Goal: Task Accomplishment & Management: Use online tool/utility

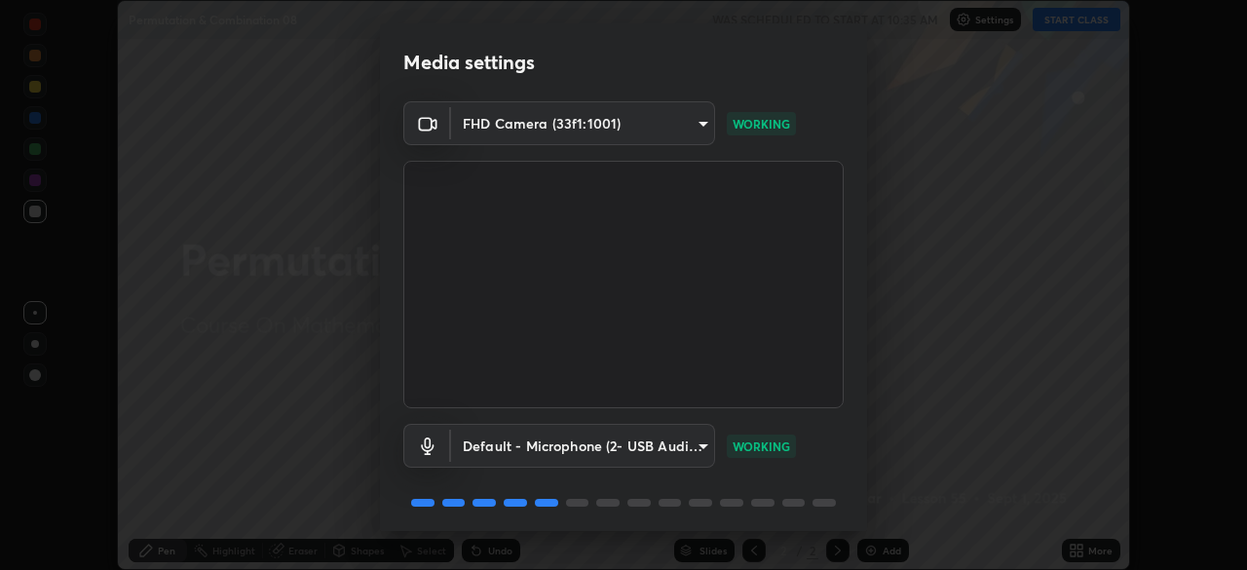
scroll to position [69, 0]
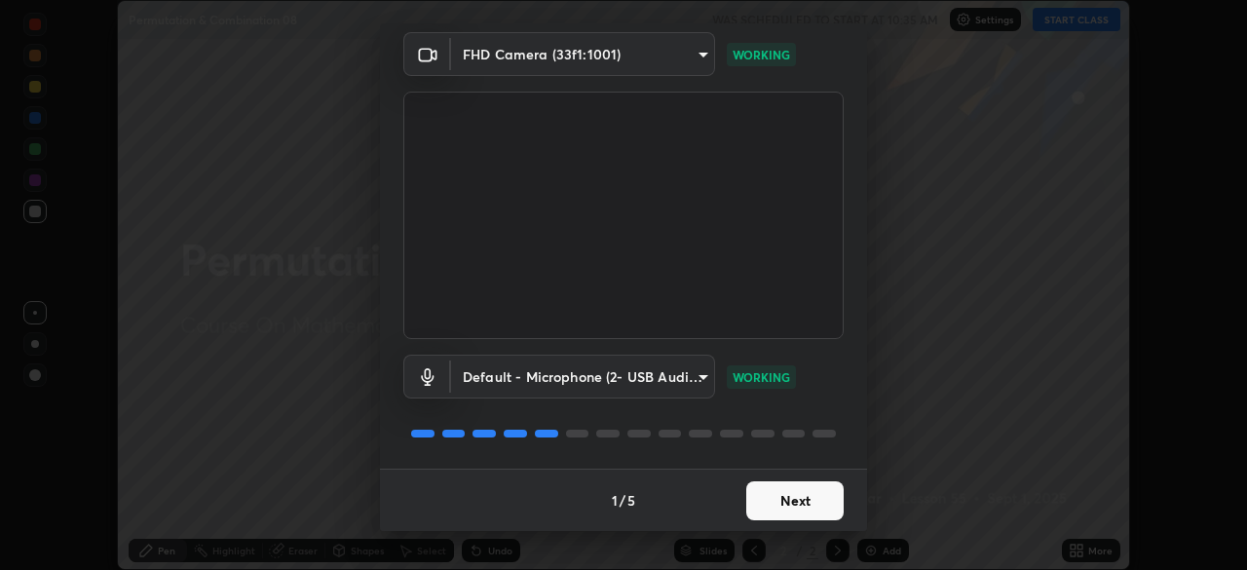
click at [791, 509] on button "Next" at bounding box center [794, 500] width 97 height 39
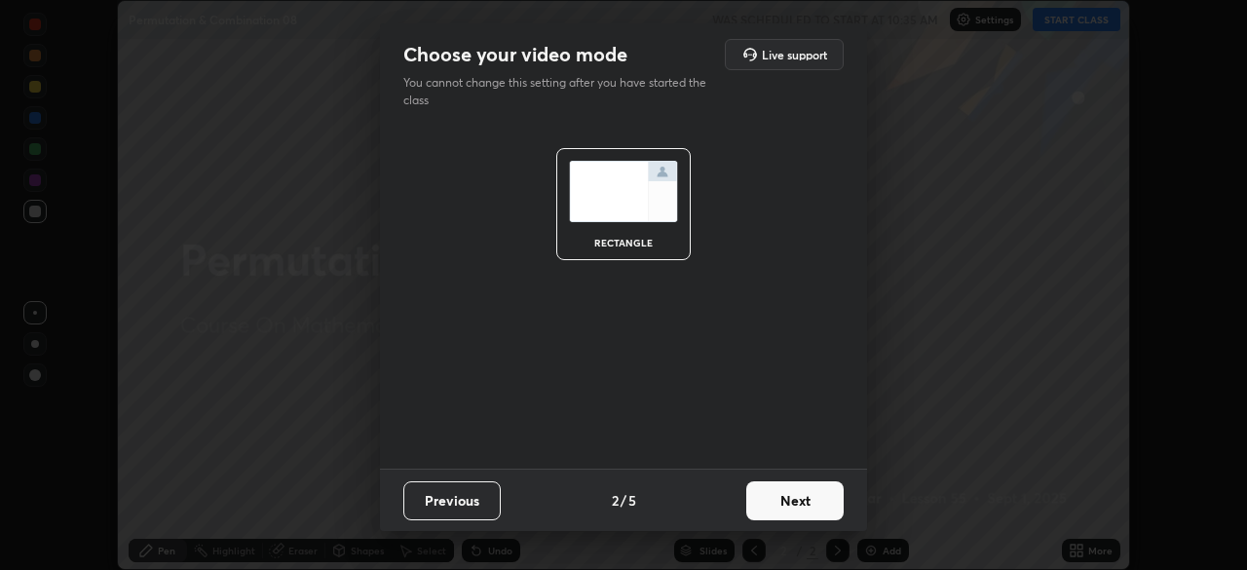
click at [792, 505] on button "Next" at bounding box center [794, 500] width 97 height 39
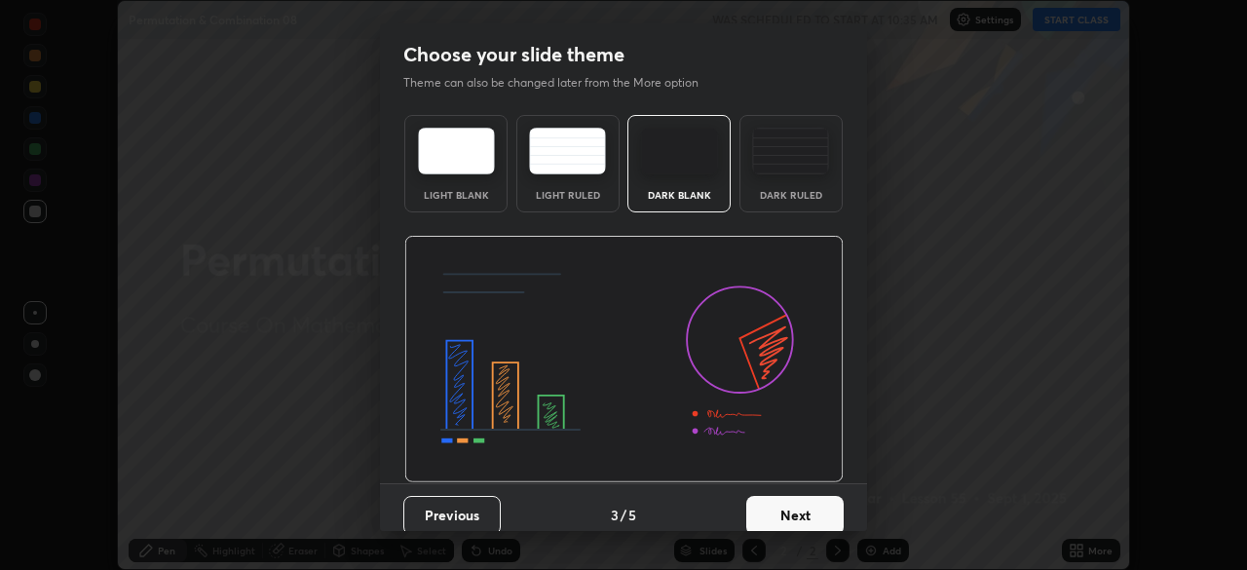
click at [793, 505] on button "Next" at bounding box center [794, 515] width 97 height 39
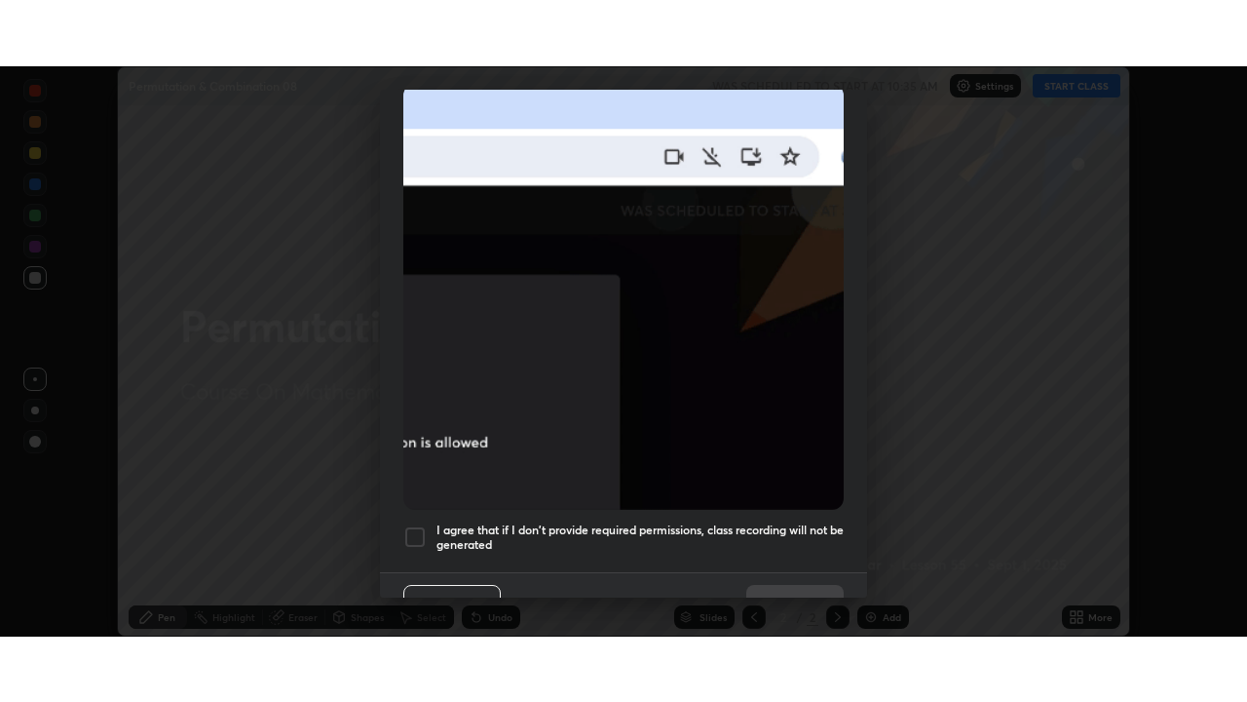
scroll to position [467, 0]
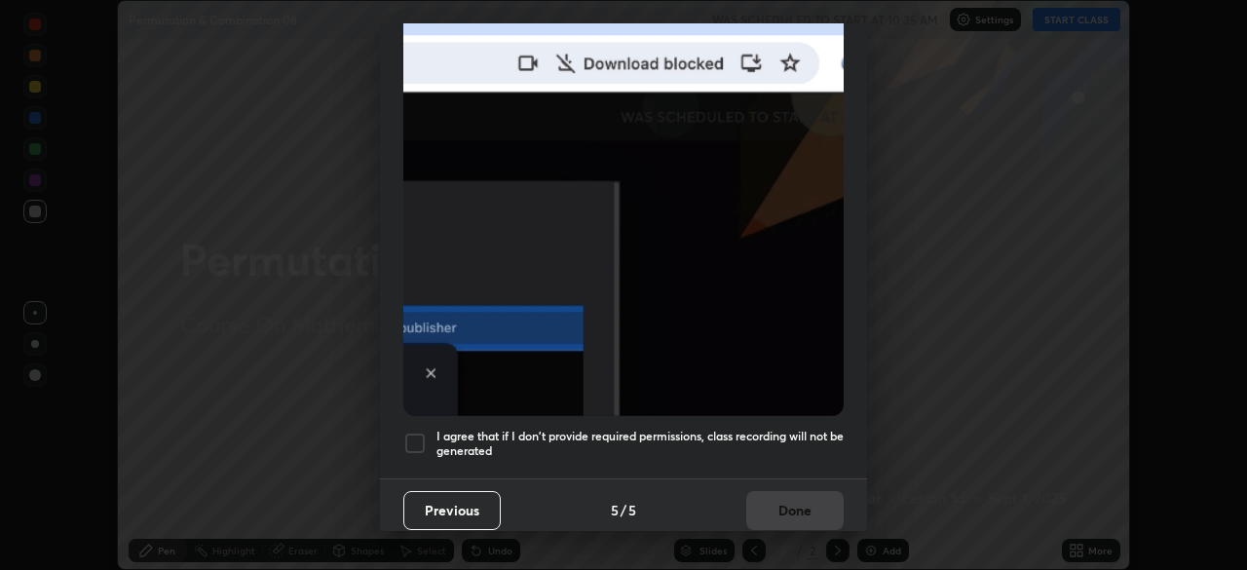
click at [791, 429] on h5 "I agree that if I don't provide required permissions, class recording will not …" at bounding box center [640, 444] width 407 height 30
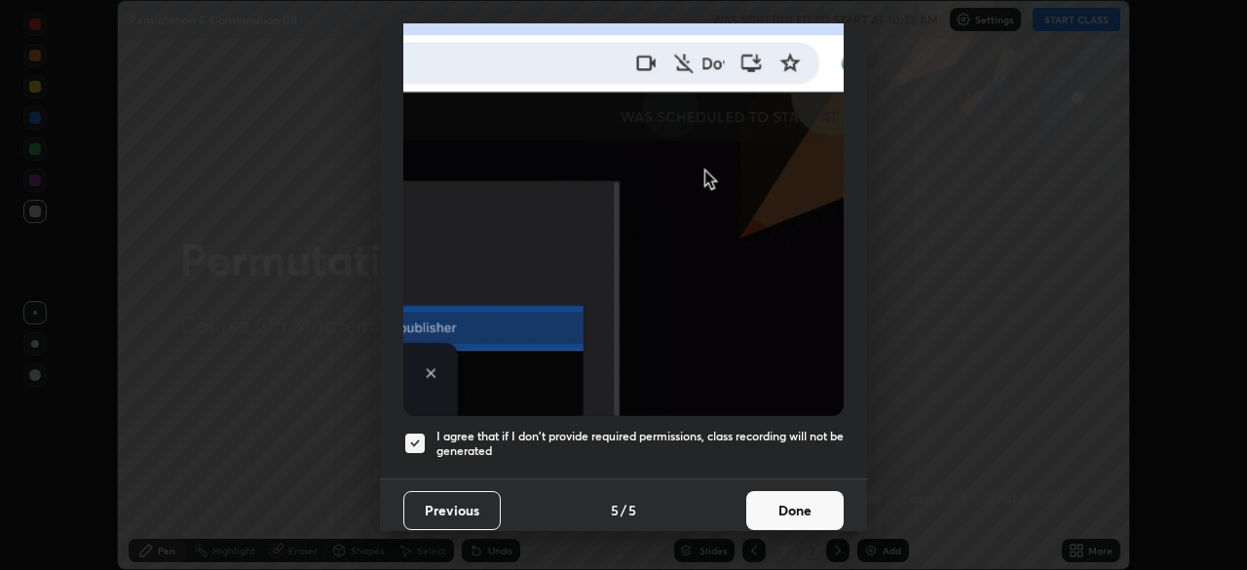
click at [784, 491] on button "Done" at bounding box center [794, 510] width 97 height 39
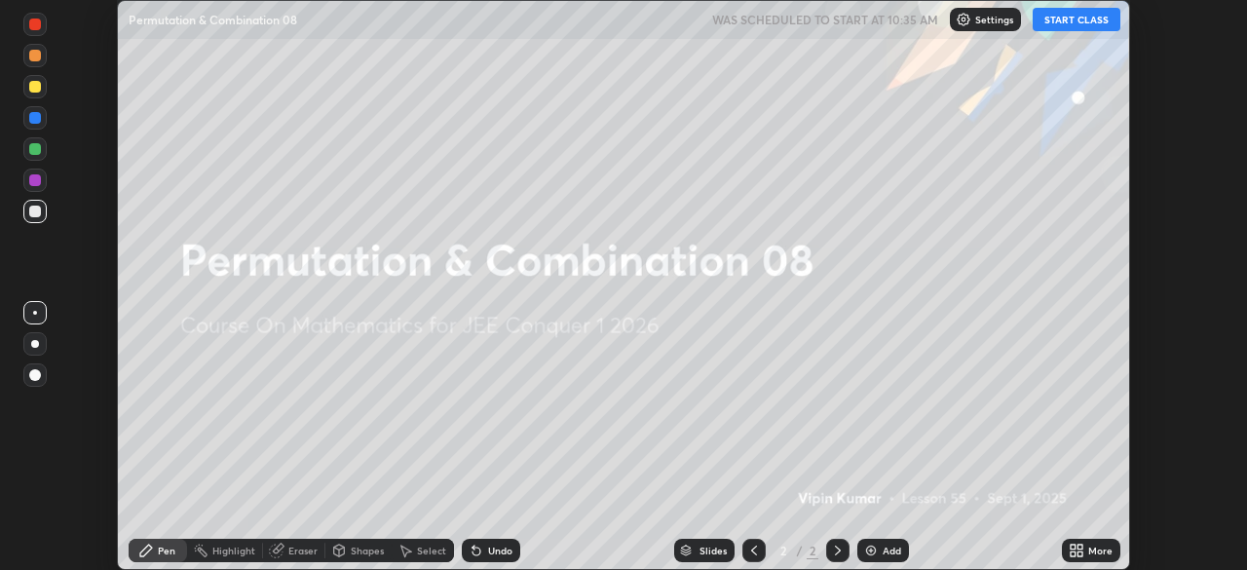
click at [1089, 553] on div "More" at bounding box center [1101, 551] width 24 height 10
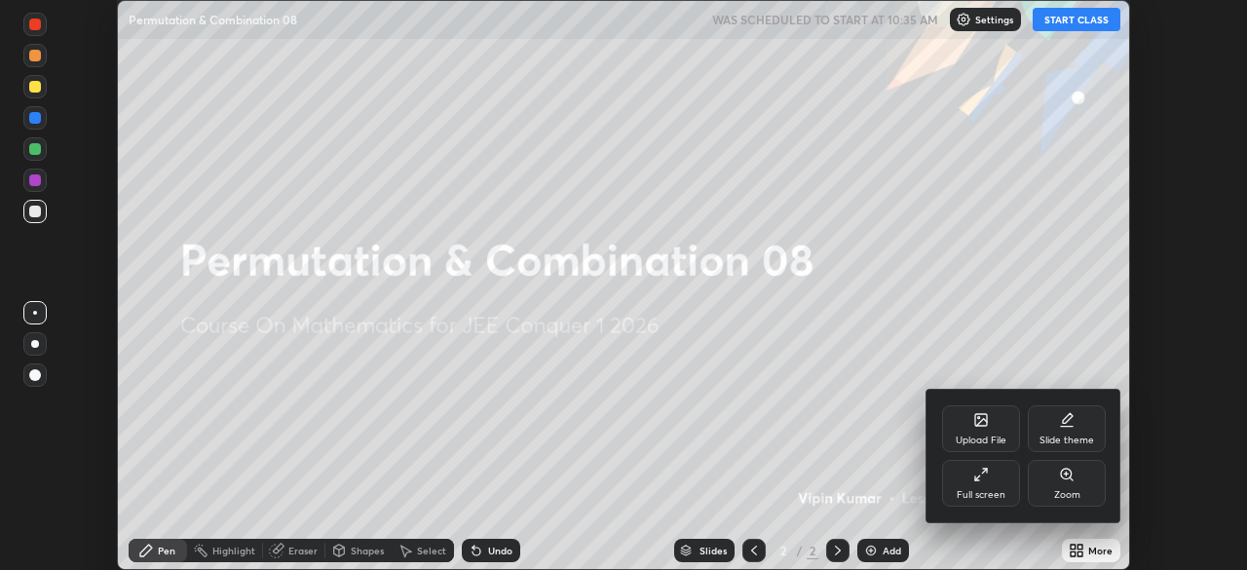
click at [974, 491] on div "Full screen" at bounding box center [981, 495] width 49 height 10
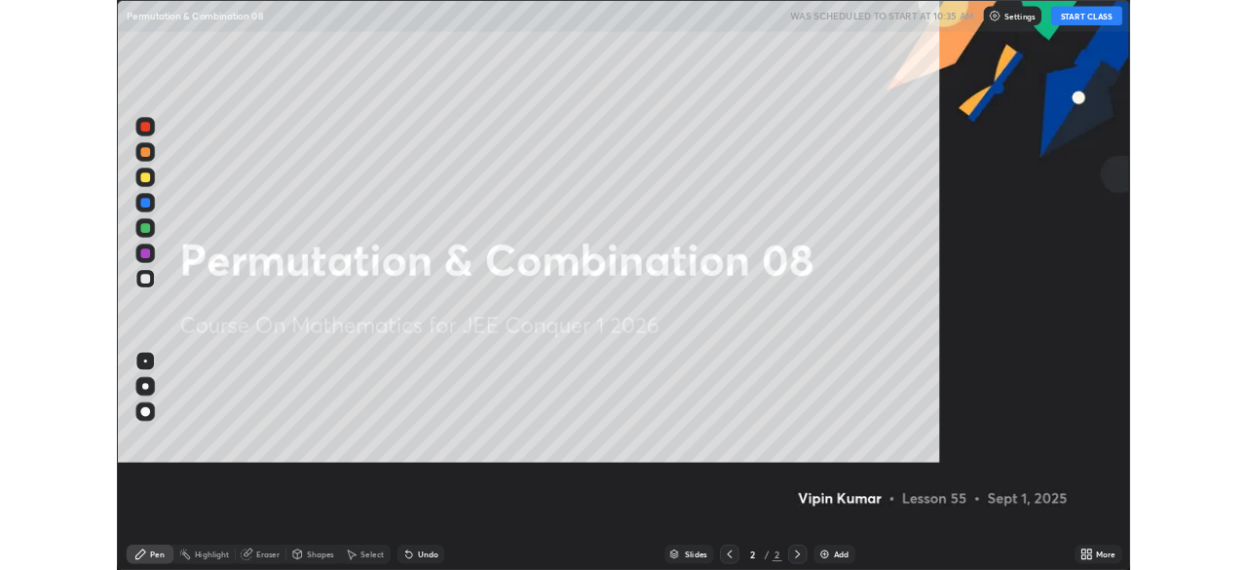
scroll to position [702, 1247]
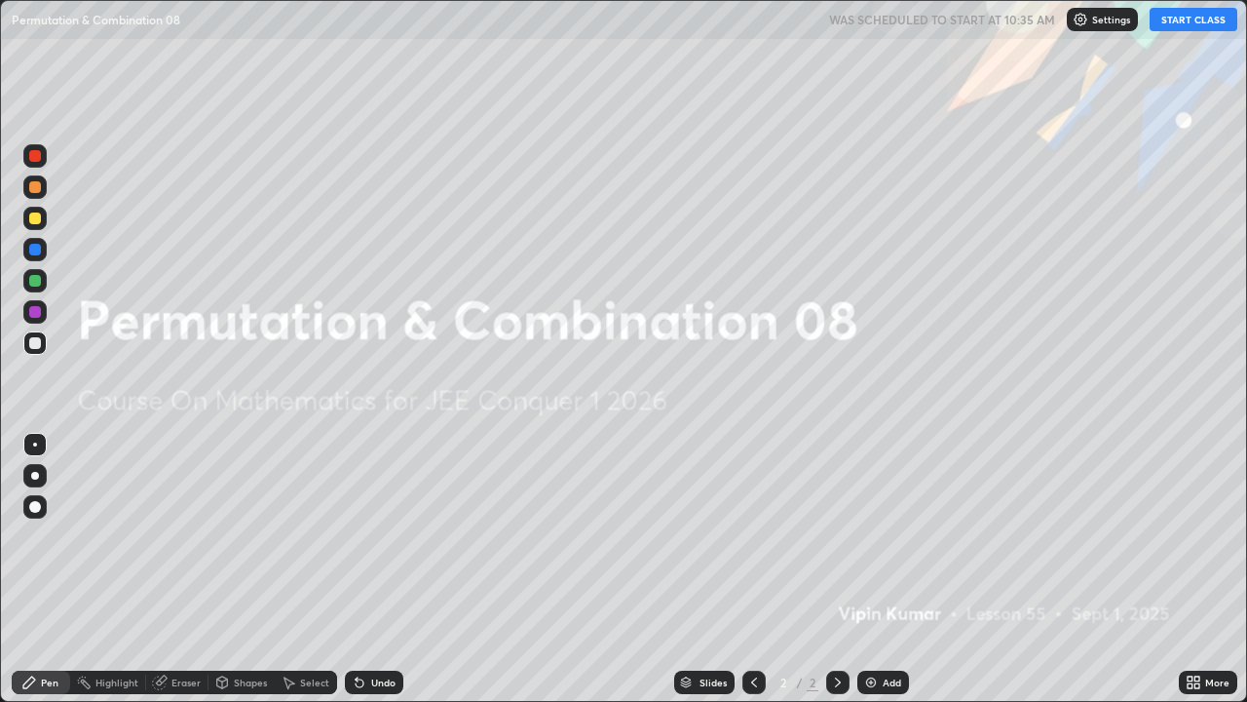
click at [1204, 13] on button "START CLASS" at bounding box center [1194, 19] width 88 height 23
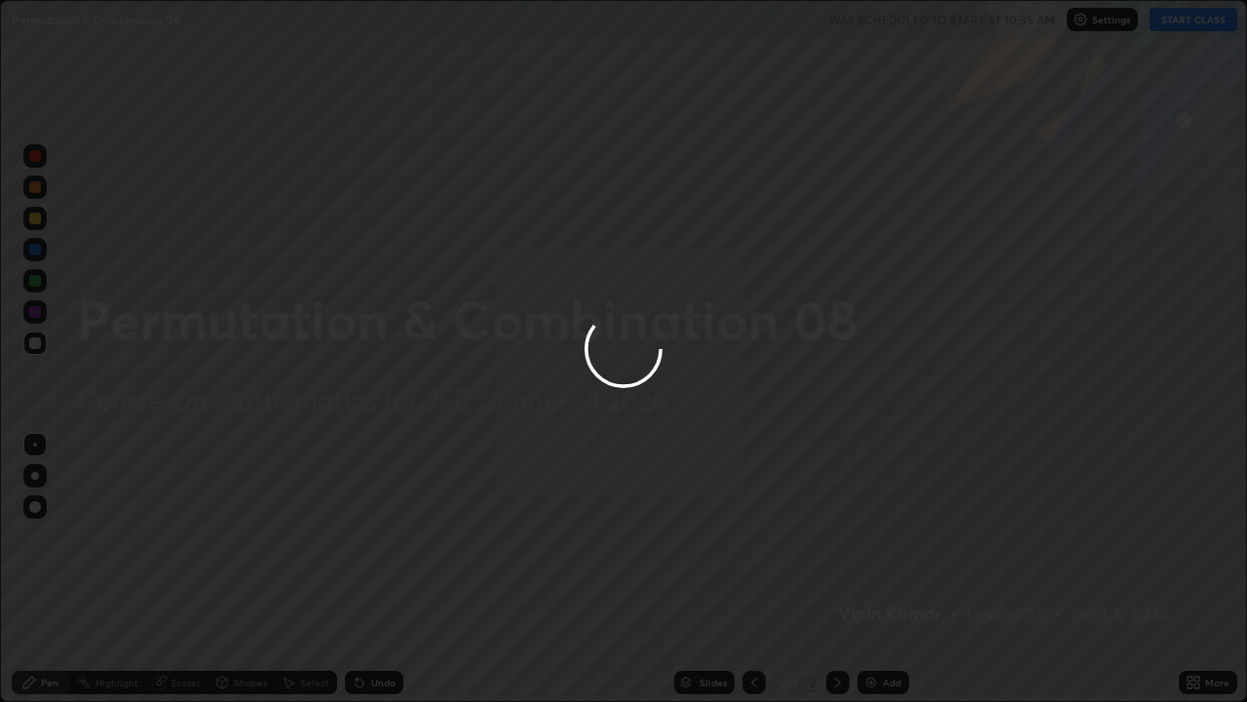
click at [883, 569] on div "Add" at bounding box center [884, 681] width 52 height 23
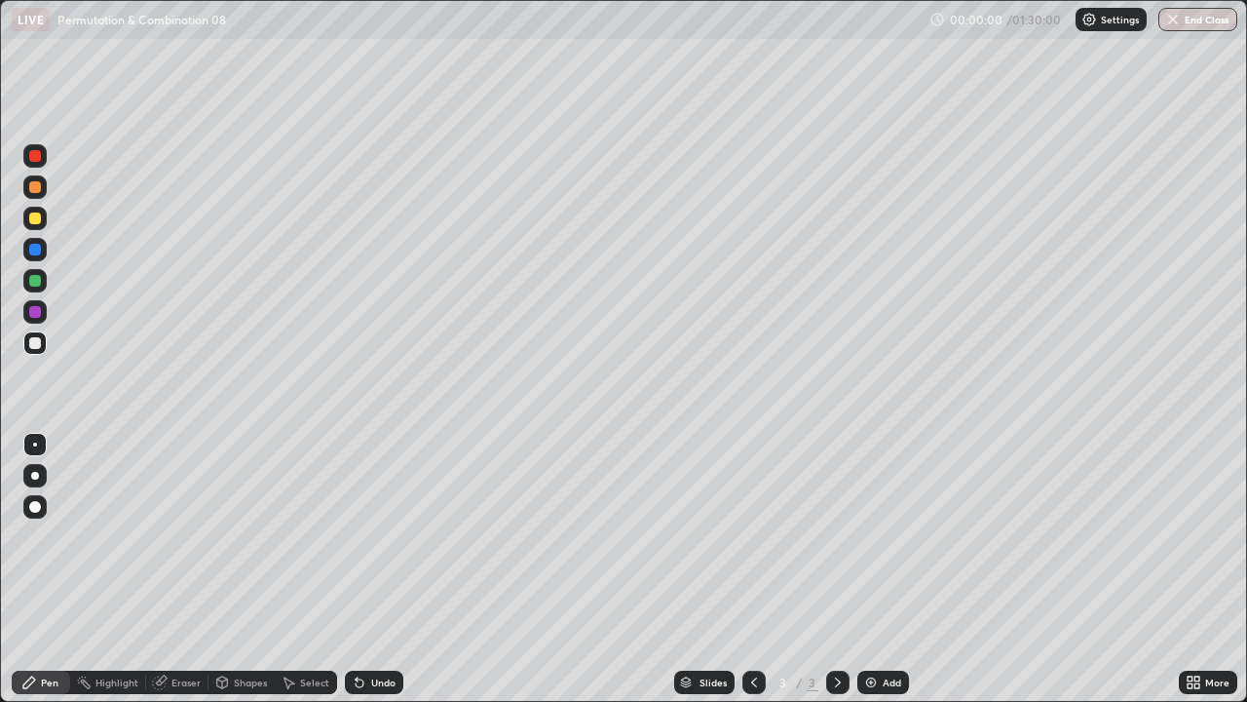
click at [875, 569] on img at bounding box center [871, 682] width 16 height 16
click at [378, 569] on div "Undo" at bounding box center [383, 682] width 24 height 10
click at [872, 569] on img at bounding box center [871, 682] width 16 height 16
click at [889, 569] on div "Add" at bounding box center [892, 682] width 19 height 10
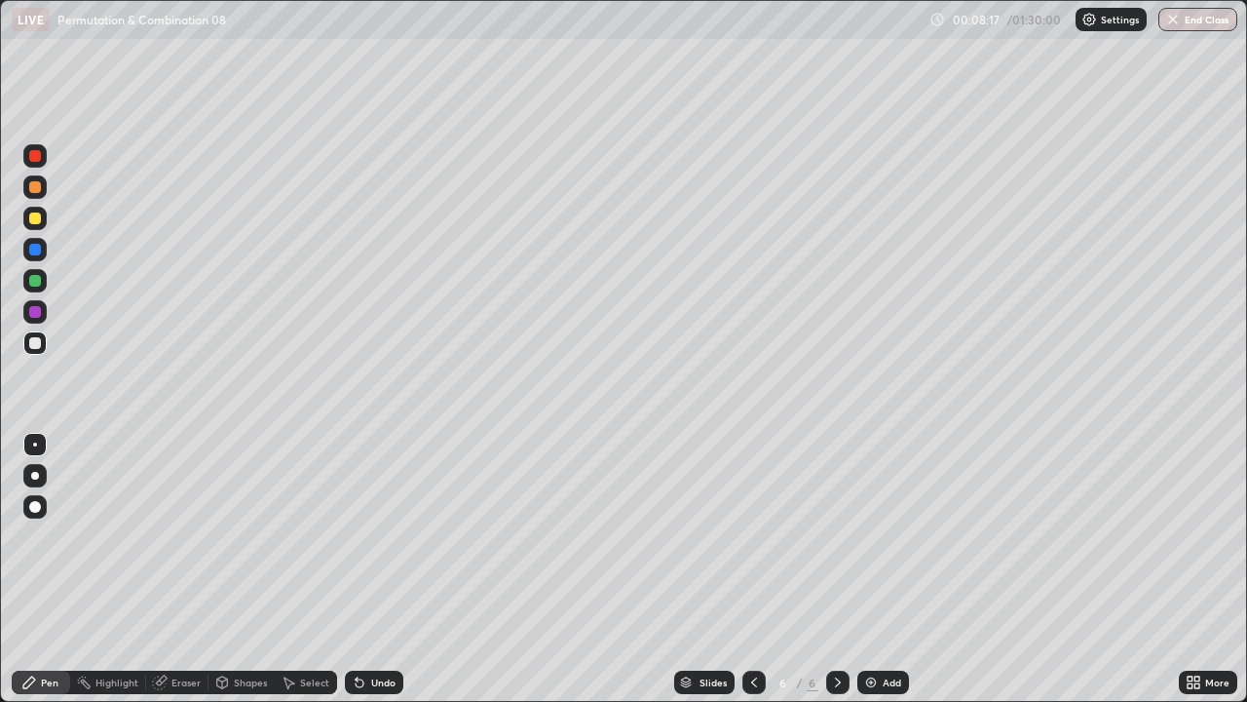
click at [877, 569] on div "Add" at bounding box center [884, 681] width 52 height 23
click at [878, 569] on div "Add" at bounding box center [884, 681] width 52 height 23
click at [892, 569] on div "Add" at bounding box center [892, 682] width 19 height 10
click at [879, 569] on div "Add" at bounding box center [884, 681] width 52 height 23
click at [836, 569] on icon at bounding box center [838, 682] width 16 height 16
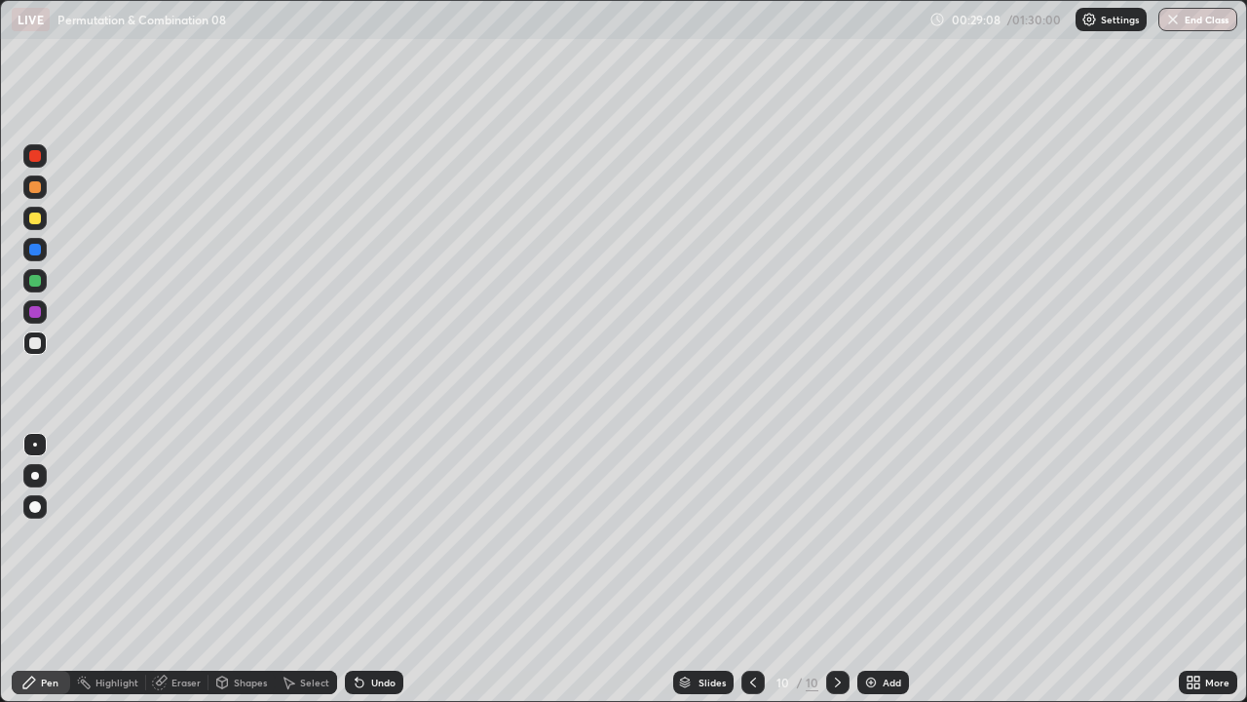
click at [751, 569] on icon at bounding box center [753, 682] width 16 height 16
click at [838, 569] on icon at bounding box center [838, 682] width 16 height 16
click at [870, 569] on div "Add" at bounding box center [884, 681] width 52 height 23
click at [882, 569] on div "Add" at bounding box center [884, 681] width 52 height 23
click at [178, 569] on div "Eraser" at bounding box center [186, 682] width 29 height 10
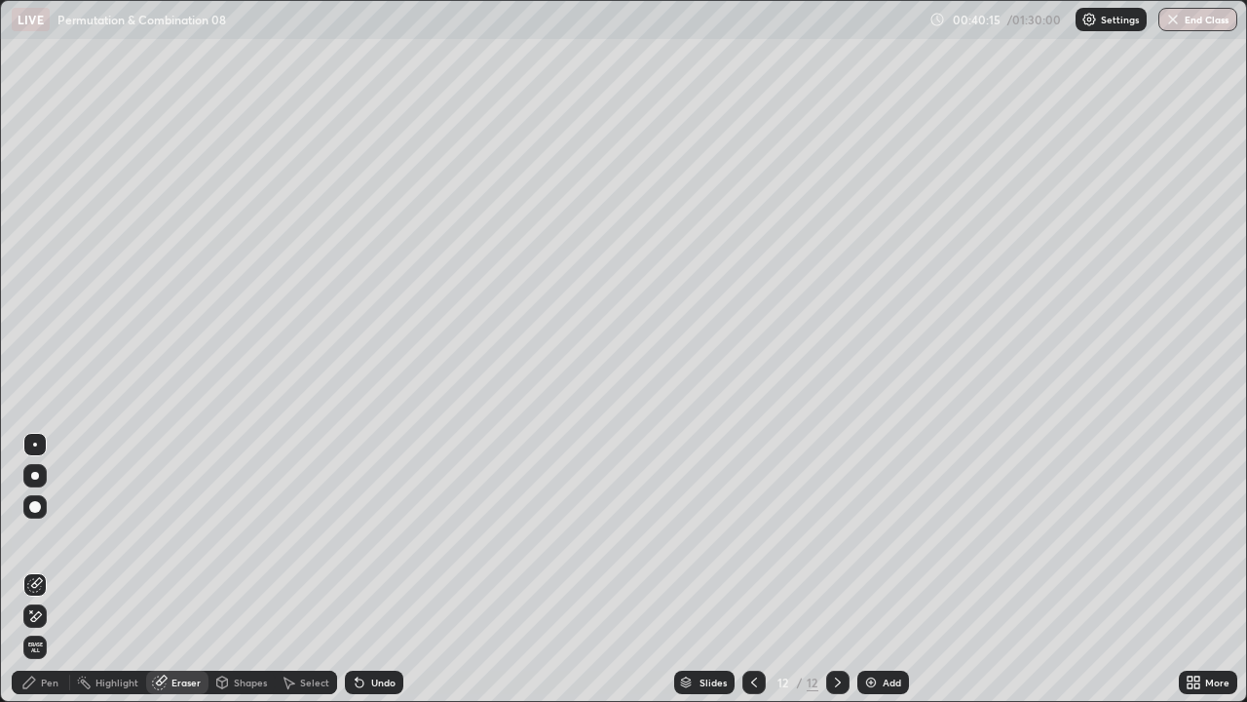
click at [45, 569] on div "Pen" at bounding box center [50, 682] width 18 height 10
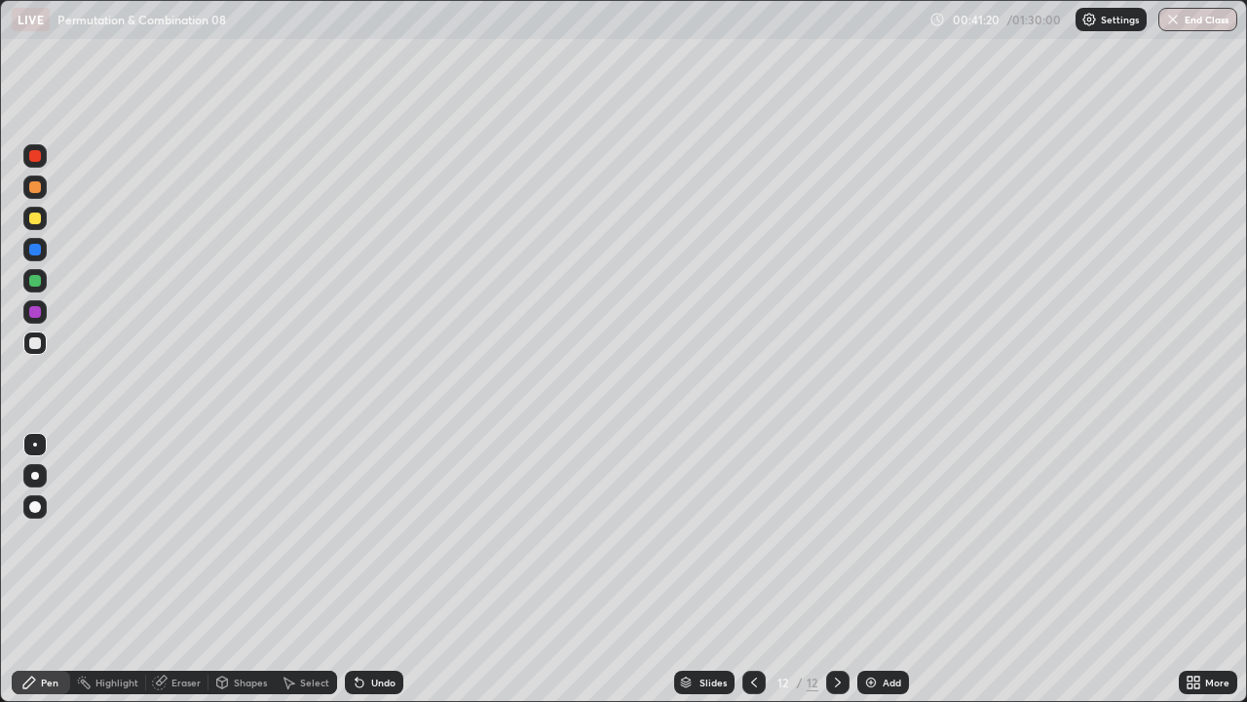
click at [884, 569] on div "Add" at bounding box center [892, 682] width 19 height 10
click at [373, 569] on div "Undo" at bounding box center [383, 682] width 24 height 10
click at [378, 569] on div "Undo" at bounding box center [383, 682] width 24 height 10
click at [883, 569] on div "Add" at bounding box center [892, 682] width 19 height 10
click at [890, 569] on div "Add" at bounding box center [892, 682] width 19 height 10
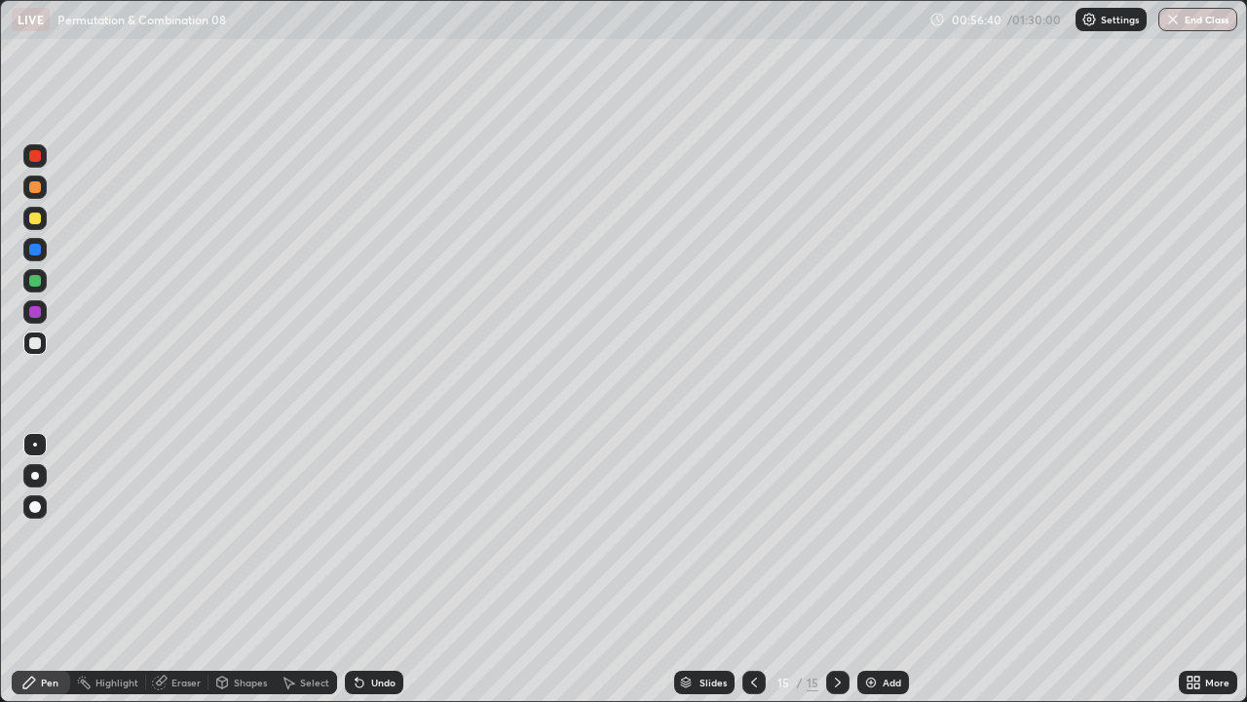
click at [884, 569] on div "Add" at bounding box center [884, 681] width 52 height 23
click at [893, 569] on div "Add" at bounding box center [884, 681] width 52 height 23
click at [379, 569] on div "Undo" at bounding box center [383, 682] width 24 height 10
click at [372, 569] on div "Undo" at bounding box center [383, 682] width 24 height 10
click at [883, 569] on div "Add" at bounding box center [892, 682] width 19 height 10
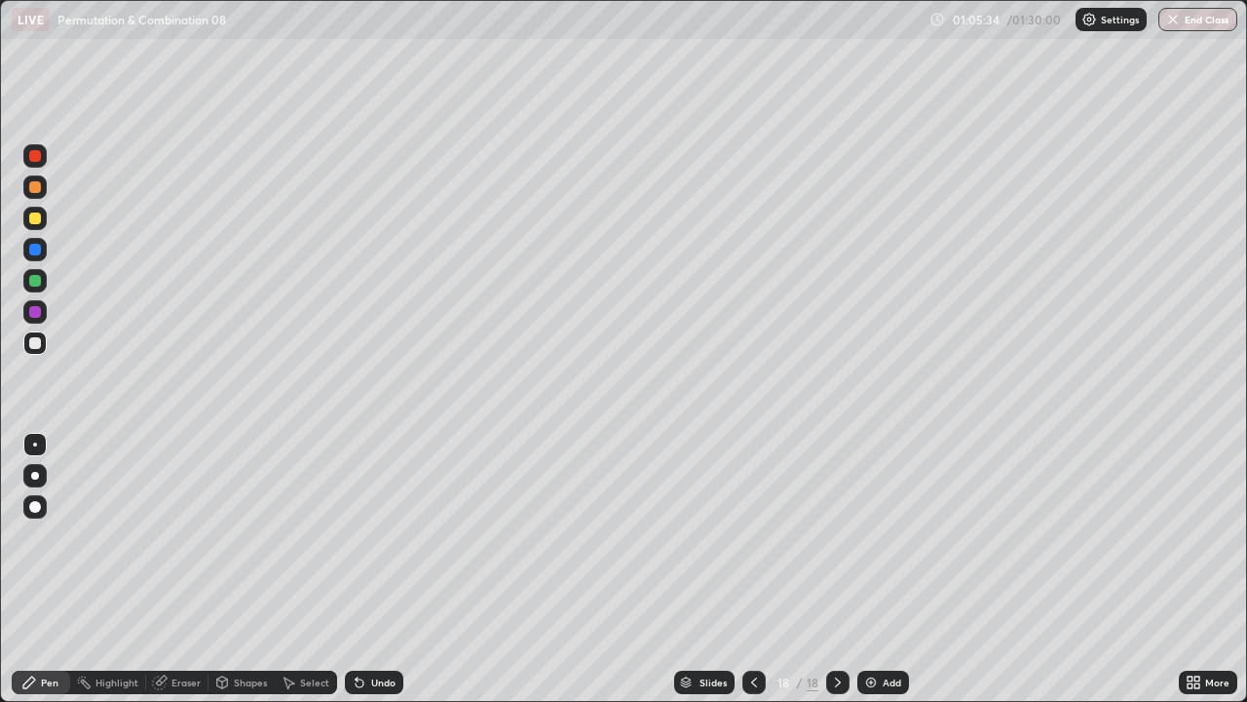
click at [371, 569] on div "Undo" at bounding box center [383, 682] width 24 height 10
click at [368, 569] on div "Undo" at bounding box center [374, 681] width 58 height 23
click at [894, 569] on div "Add" at bounding box center [892, 682] width 19 height 10
click at [373, 569] on div "Undo" at bounding box center [383, 682] width 24 height 10
click at [377, 569] on div "Undo" at bounding box center [383, 682] width 24 height 10
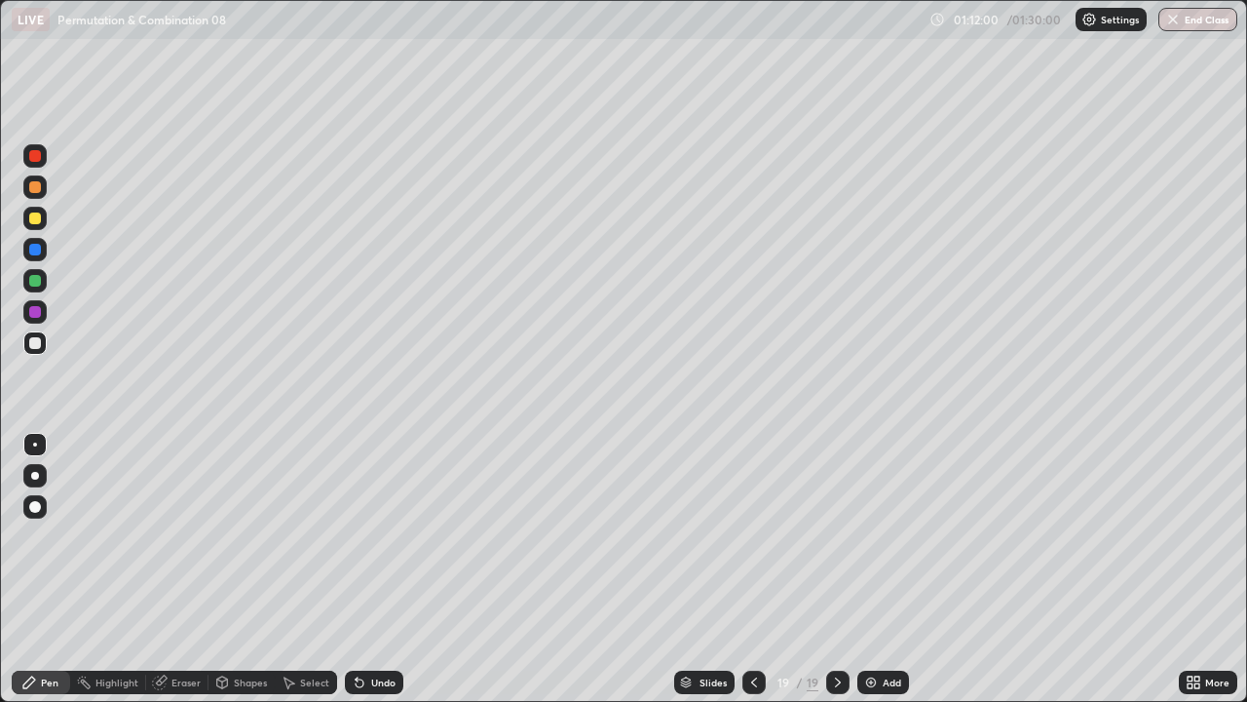
click at [377, 569] on div "Undo" at bounding box center [383, 682] width 24 height 10
click at [370, 569] on div "Undo" at bounding box center [374, 681] width 58 height 23
click at [371, 569] on div "Undo" at bounding box center [374, 681] width 58 height 23
click at [371, 569] on div "Undo" at bounding box center [383, 682] width 24 height 10
click at [374, 569] on div "Undo" at bounding box center [374, 681] width 58 height 23
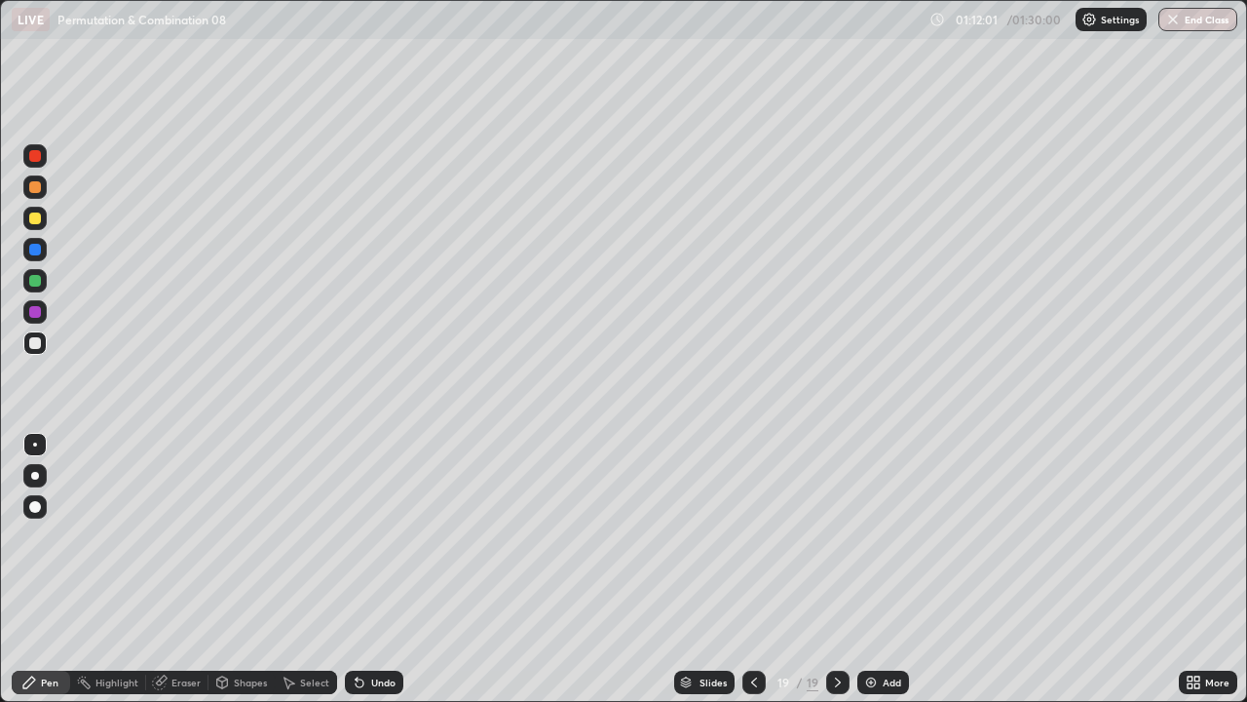
click at [371, 569] on div "Undo" at bounding box center [383, 682] width 24 height 10
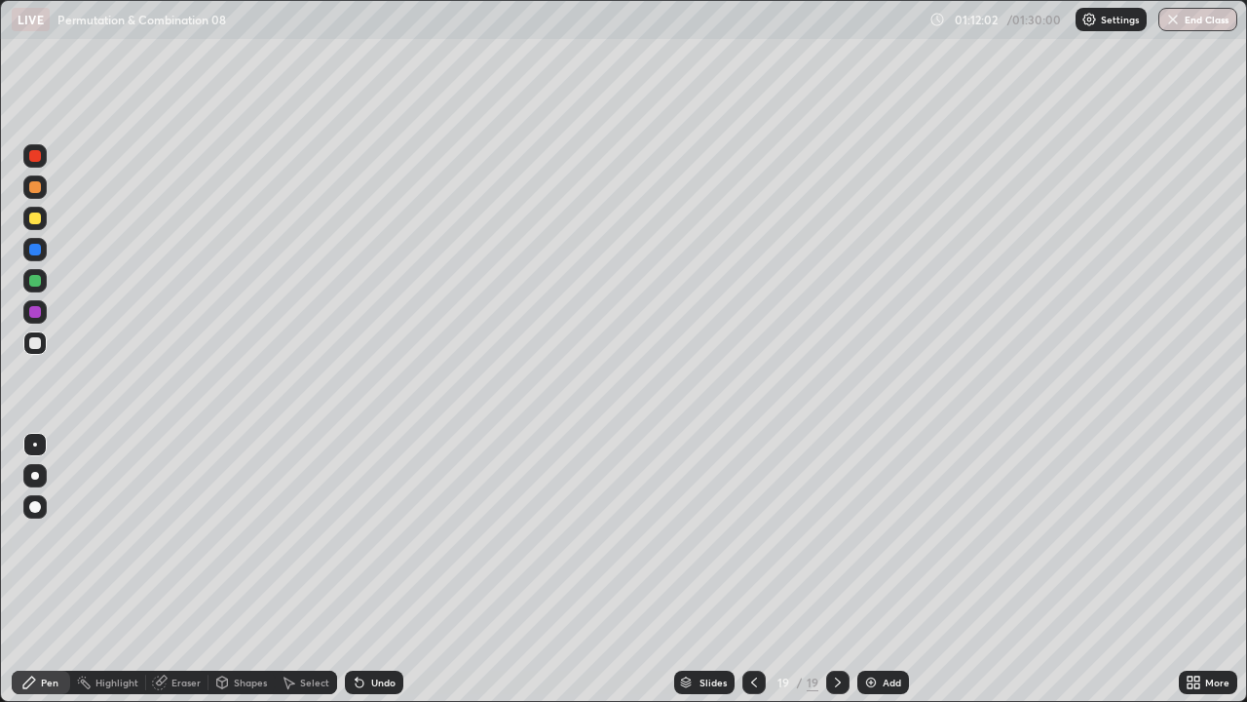
click at [371, 569] on div "Undo" at bounding box center [383, 682] width 24 height 10
click at [369, 569] on div "Undo" at bounding box center [374, 681] width 58 height 23
click at [366, 569] on div "Undo" at bounding box center [374, 681] width 58 height 23
click at [365, 569] on div "Undo" at bounding box center [374, 681] width 58 height 23
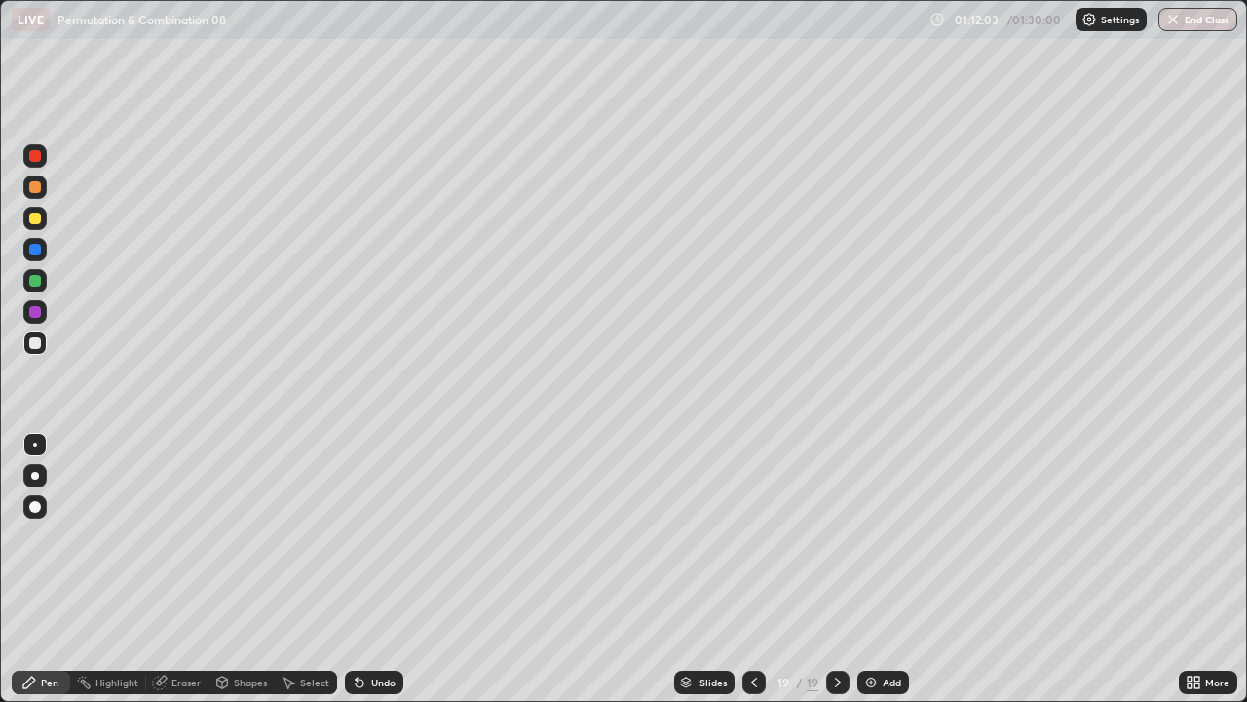
click at [380, 569] on div "Undo" at bounding box center [383, 682] width 24 height 10
click at [372, 569] on div "Undo" at bounding box center [374, 681] width 58 height 23
click at [887, 569] on div "Add" at bounding box center [884, 681] width 52 height 23
click at [879, 569] on div "Add" at bounding box center [885, 681] width 52 height 23
click at [373, 569] on div "Undo" at bounding box center [383, 682] width 24 height 10
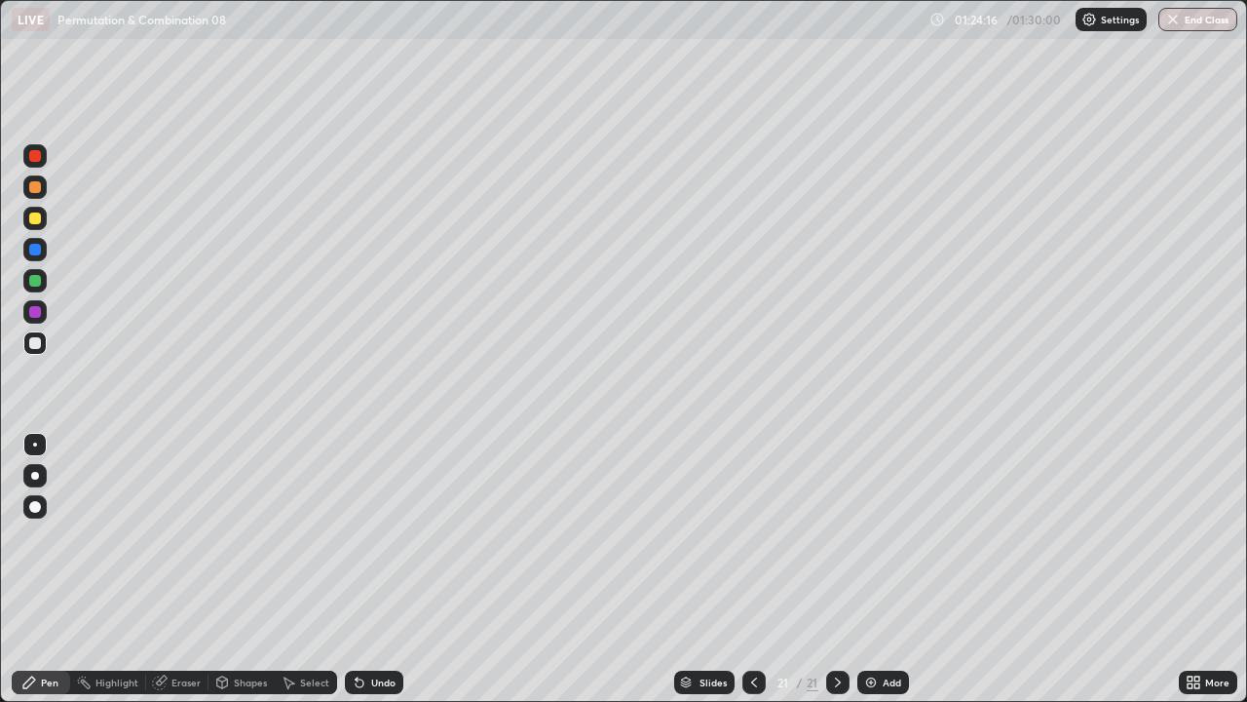
click at [883, 569] on div "Add" at bounding box center [892, 682] width 19 height 10
click at [370, 569] on div "Undo" at bounding box center [374, 681] width 58 height 23
click at [380, 569] on div "Undo" at bounding box center [383, 682] width 24 height 10
click at [380, 569] on div "Undo" at bounding box center [374, 681] width 58 height 23
click at [380, 569] on div "Undo" at bounding box center [383, 682] width 24 height 10
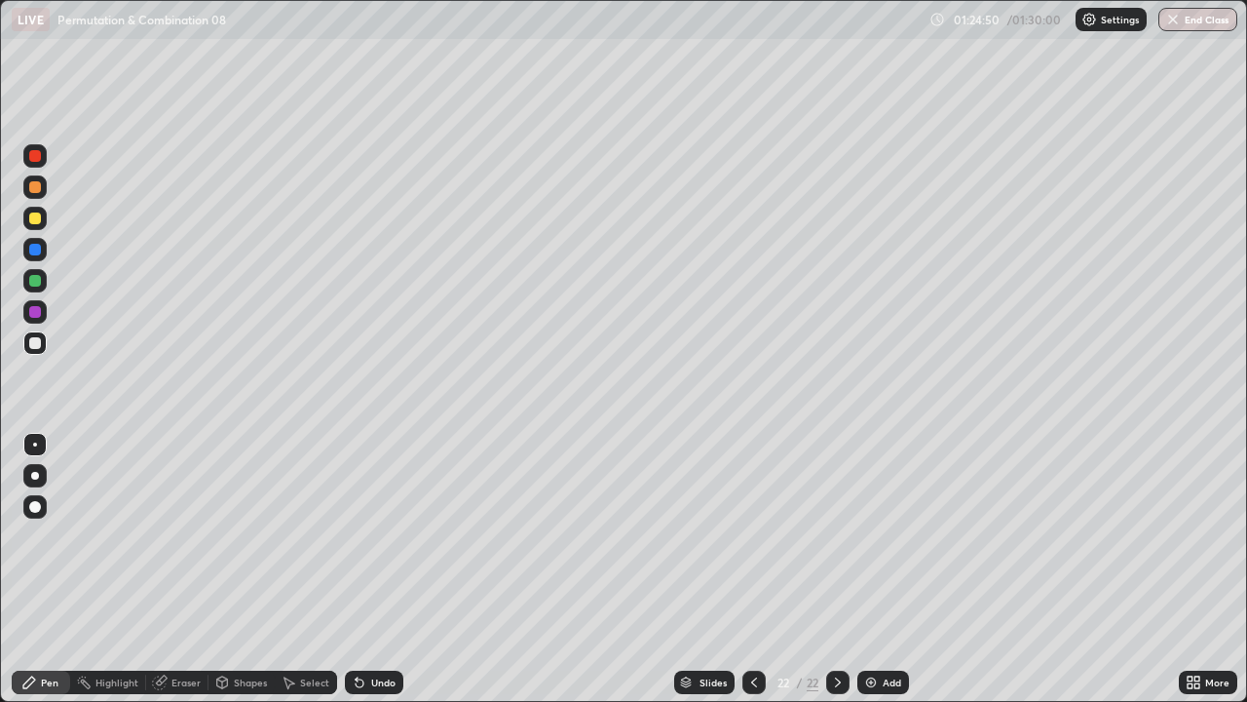
click at [375, 569] on div "Undo" at bounding box center [374, 681] width 58 height 23
click at [374, 569] on div "Undo" at bounding box center [383, 682] width 24 height 10
click at [374, 569] on div "Undo" at bounding box center [374, 681] width 58 height 23
click at [1199, 24] on button "End Class" at bounding box center [1199, 19] width 77 height 23
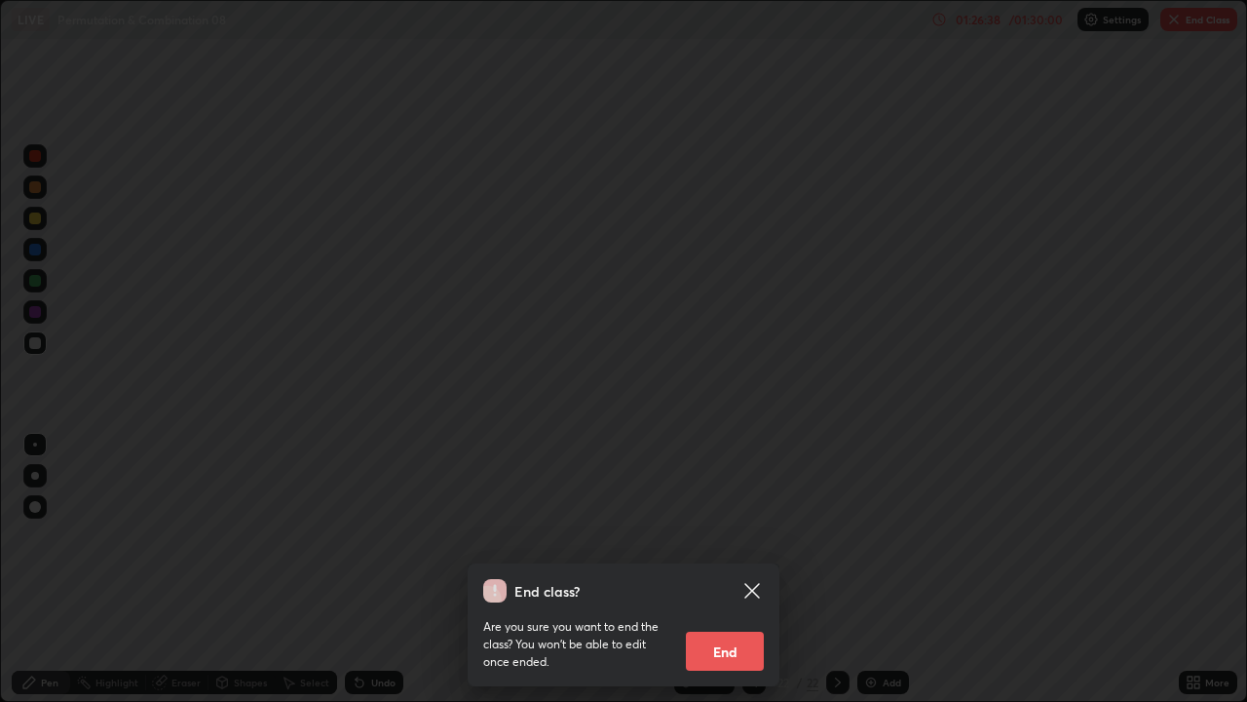
click at [735, 569] on button "End" at bounding box center [725, 650] width 78 height 39
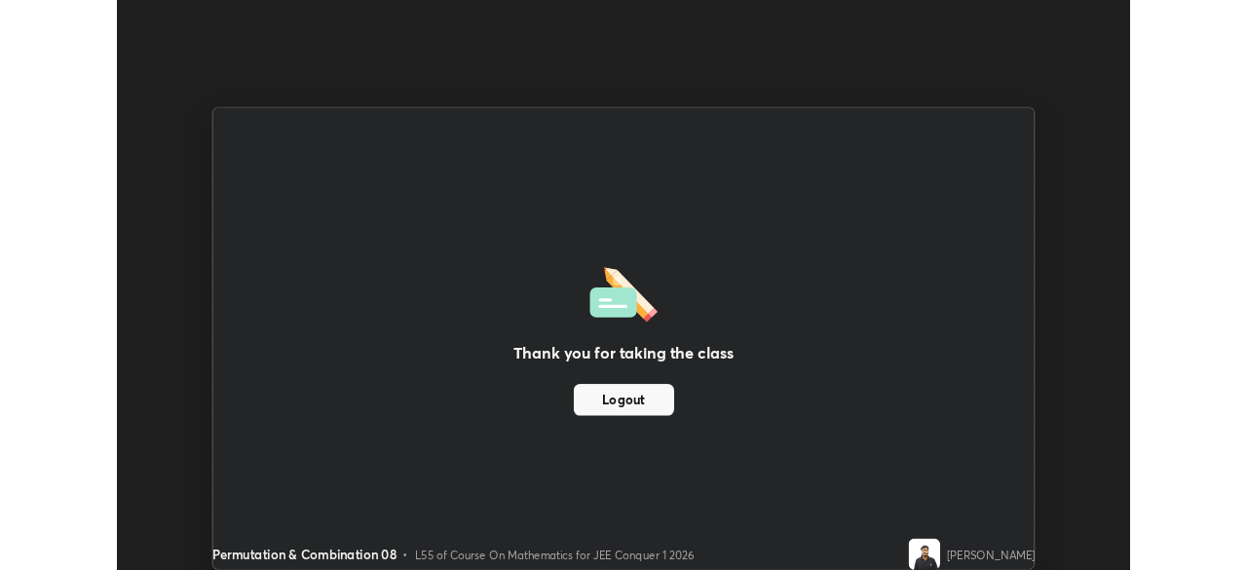
scroll to position [96878, 96201]
